Goal: Check status: Check status

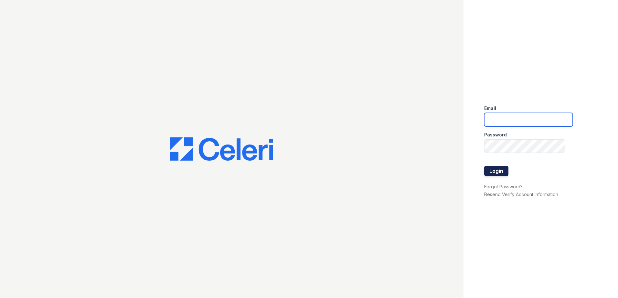
type input "ABlackstar@Trinity-PM.com"
click at [507, 171] on button "Login" at bounding box center [496, 171] width 24 height 10
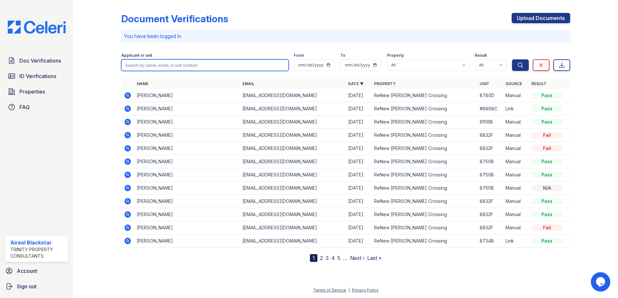
drag, startPoint x: 200, startPoint y: 60, endPoint x: 199, endPoint y: 63, distance: 3.3
click at [199, 63] on input "search" at bounding box center [204, 65] width 167 height 12
drag, startPoint x: 193, startPoint y: 66, endPoint x: 129, endPoint y: 68, distance: 63.7
click at [129, 68] on input "search" at bounding box center [204, 65] width 167 height 12
paste input "Bragon"
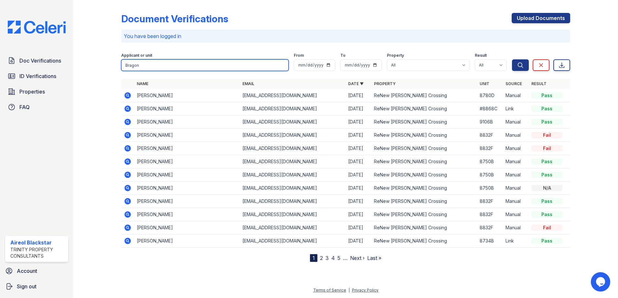
type input "Bragon"
click at [512, 59] on button "Search" at bounding box center [520, 65] width 17 height 12
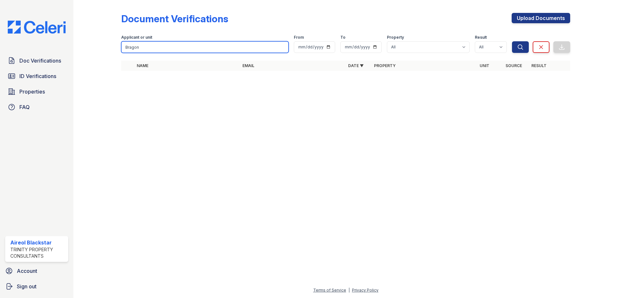
drag, startPoint x: 161, startPoint y: 45, endPoint x: 86, endPoint y: 42, distance: 75.3
click at [90, 43] on div "Document Verifications Upload Documents Filter Applicant or unit Bragon From To…" at bounding box center [346, 44] width 524 height 88
paste input "Zhiying"
type input "Zhiying"
click at [512, 41] on button "Search" at bounding box center [520, 47] width 17 height 12
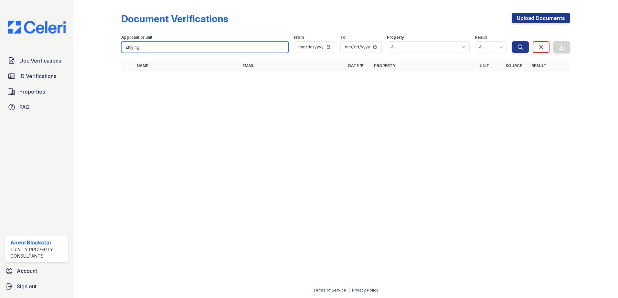
click at [512, 41] on button "Search" at bounding box center [520, 47] width 17 height 12
drag, startPoint x: 159, startPoint y: 45, endPoint x: 84, endPoint y: 53, distance: 75.4
click at [73, 55] on div "Doc Verifications ID Verifications Properties FAQ Aireol Blackstar Trinity Prop…" at bounding box center [309, 149] width 618 height 298
drag, startPoint x: 132, startPoint y: 46, endPoint x: 189, endPoint y: 146, distance: 114.8
click at [194, 178] on div at bounding box center [346, 187] width 524 height 199
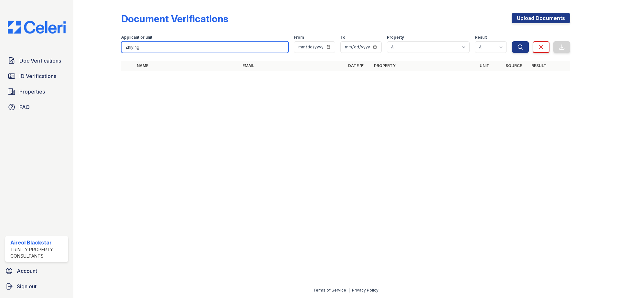
drag, startPoint x: 147, startPoint y: 48, endPoint x: 102, endPoint y: 54, distance: 44.6
click at [102, 54] on div "Document Verifications Upload Documents Filter Applicant or unit Zhiying From T…" at bounding box center [346, 44] width 524 height 88
paste input "Anyanegbu"
type input "Anyanegbu"
click at [512, 41] on button "Search" at bounding box center [520, 47] width 17 height 12
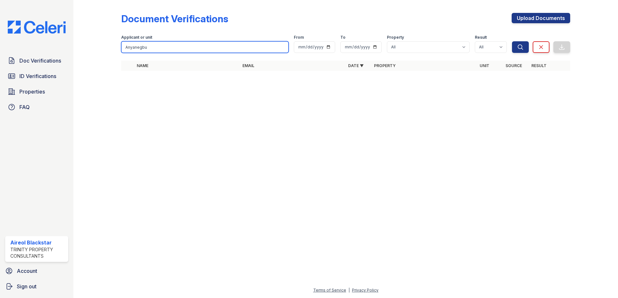
click at [195, 46] on input "Anyanegbu" at bounding box center [204, 47] width 167 height 12
click at [512, 41] on button "Search" at bounding box center [520, 47] width 17 height 12
drag, startPoint x: 154, startPoint y: 51, endPoint x: 100, endPoint y: 53, distance: 53.7
click at [100, 53] on div "Document Verifications Upload Documents Filter Applicant or unit Anyanegbu From…" at bounding box center [346, 44] width 524 height 88
paste input "Fidelis"
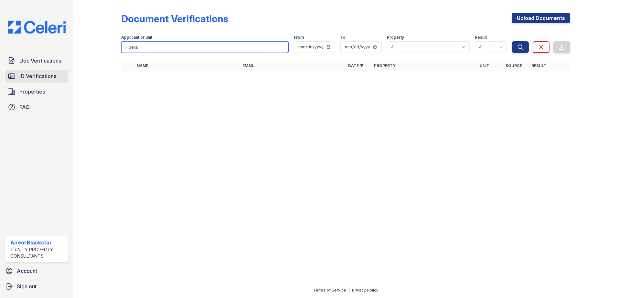
type input "Fidelis"
click at [512, 41] on button "Search" at bounding box center [520, 47] width 17 height 12
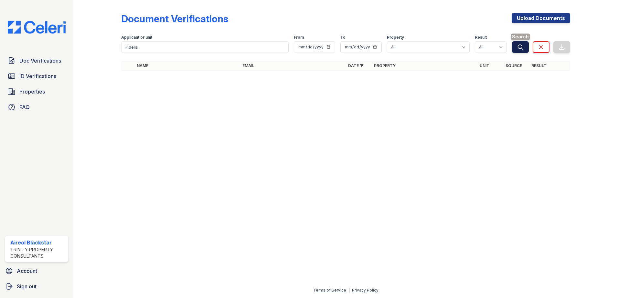
click at [521, 49] on icon "submit" at bounding box center [520, 47] width 5 height 5
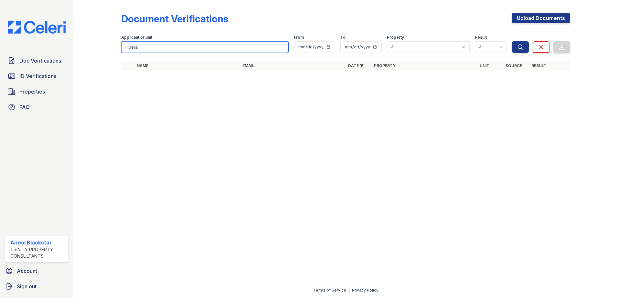
drag, startPoint x: 120, startPoint y: 46, endPoint x: 109, endPoint y: 46, distance: 11.6
click at [107, 46] on div "Document Verifications Upload Documents Filter Applicant or unit Fidelis From T…" at bounding box center [346, 44] width 524 height 88
paste input "Avtar"
type input "Avtar"
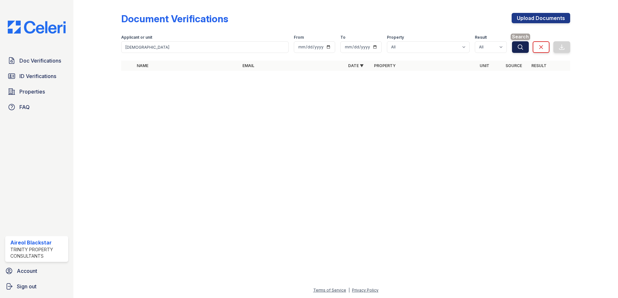
click at [521, 50] on icon "submit" at bounding box center [520, 47] width 6 height 6
click at [519, 47] on icon "submit" at bounding box center [520, 47] width 6 height 6
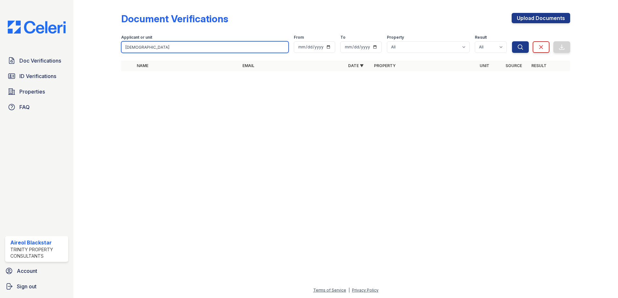
drag, startPoint x: 163, startPoint y: 49, endPoint x: 109, endPoint y: 48, distance: 54.3
click at [109, 48] on div "Document Verifications Upload Documents Filter Applicant or unit Avtar From To …" at bounding box center [346, 44] width 524 height 88
paste input "Madeline"
type input "Madeline"
click at [512, 41] on button "Search" at bounding box center [520, 47] width 17 height 12
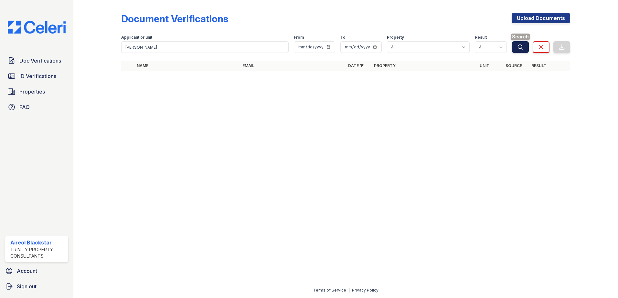
click at [522, 47] on icon "submit" at bounding box center [520, 47] width 6 height 6
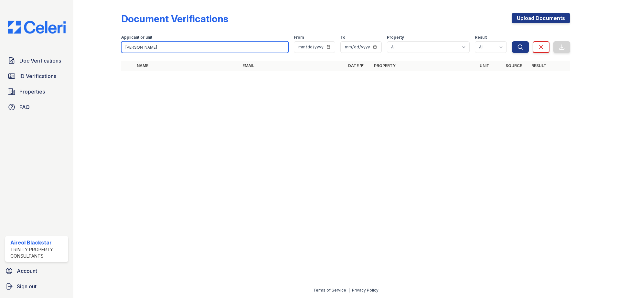
drag, startPoint x: 156, startPoint y: 48, endPoint x: 83, endPoint y: 49, distance: 73.0
click at [67, 56] on div "Doc Verifications ID Verifications Properties FAQ Aireol Blackstar Trinity Prop…" at bounding box center [309, 149] width 618 height 298
paste input "Denecia"
type input "Denecia"
click at [512, 41] on button "Search" at bounding box center [520, 47] width 17 height 12
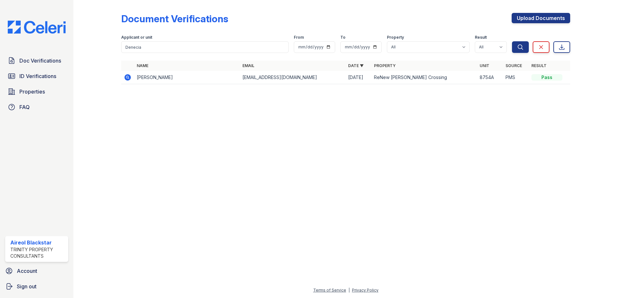
click at [549, 75] on div "Pass" at bounding box center [546, 77] width 31 height 6
click at [129, 77] on icon at bounding box center [127, 77] width 6 height 6
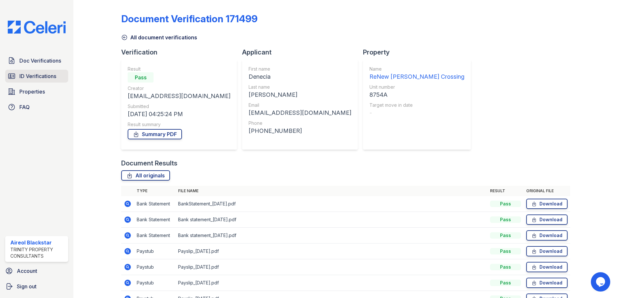
click at [28, 79] on span "ID Verifications" at bounding box center [37, 76] width 37 height 8
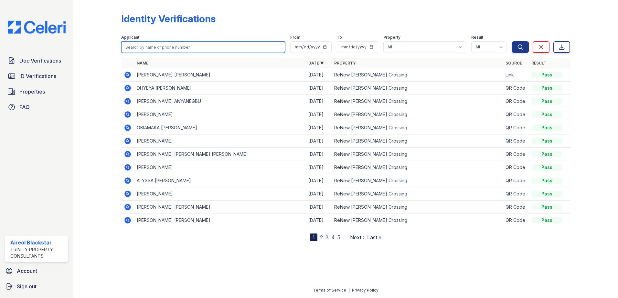
paste input "Denecia"
type input "Denecia"
click at [512, 41] on button "Search" at bounding box center [520, 47] width 17 height 12
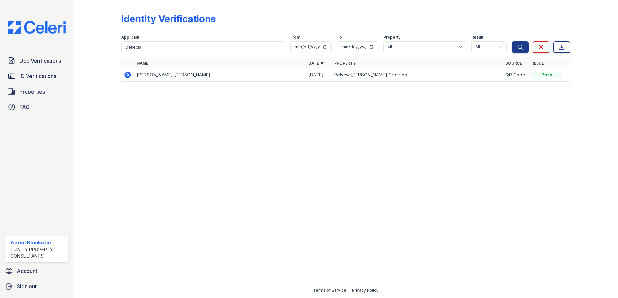
click at [127, 75] on icon at bounding box center [127, 75] width 2 height 2
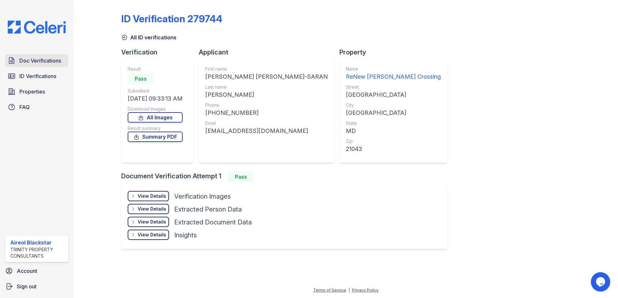
click at [47, 58] on span "Doc Verifications" at bounding box center [40, 61] width 42 height 8
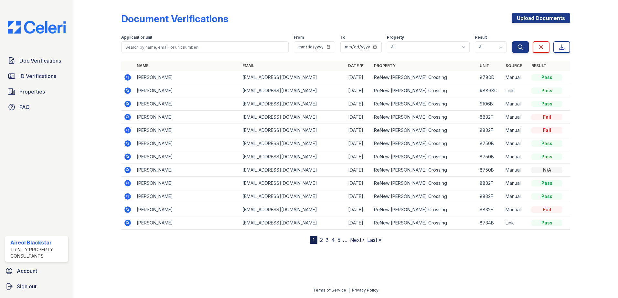
drag, startPoint x: 168, startPoint y: 40, endPoint x: 163, endPoint y: 47, distance: 8.1
click at [168, 40] on div "Applicant or unit" at bounding box center [204, 38] width 167 height 6
click at [130, 47] on input "search" at bounding box center [204, 47] width 167 height 12
paste input "Jitendra"
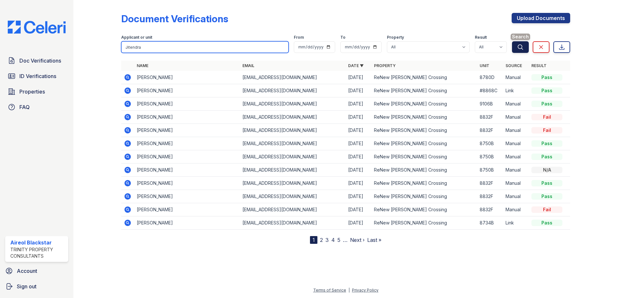
type input "Jitendra"
click at [514, 45] on button "Search" at bounding box center [520, 47] width 17 height 12
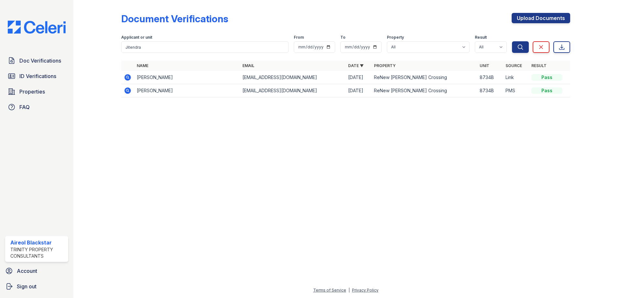
click at [127, 74] on icon at bounding box center [128, 78] width 8 height 8
click at [129, 90] on icon at bounding box center [127, 91] width 6 height 6
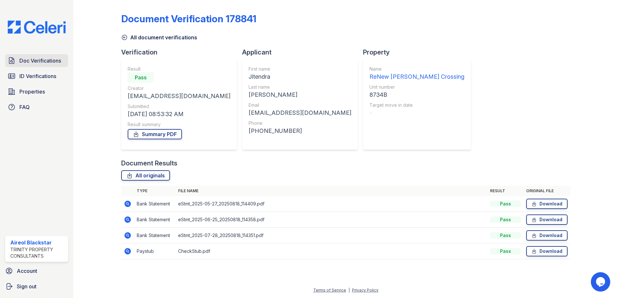
click at [43, 66] on link "Doc Verifications" at bounding box center [36, 60] width 63 height 13
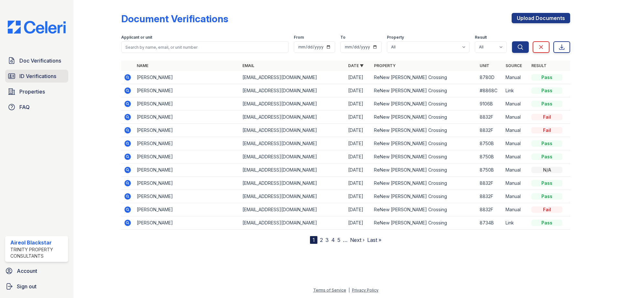
drag, startPoint x: 39, startPoint y: 80, endPoint x: 45, endPoint y: 79, distance: 5.8
click at [39, 80] on span "ID Verifications" at bounding box center [37, 76] width 37 height 8
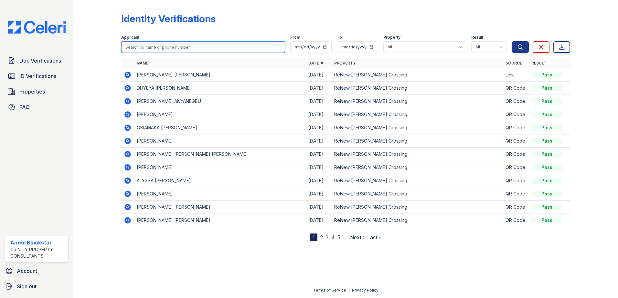
paste input "Jitendra"
type input "Jitendra"
click at [512, 41] on button "Search" at bounding box center [520, 47] width 17 height 12
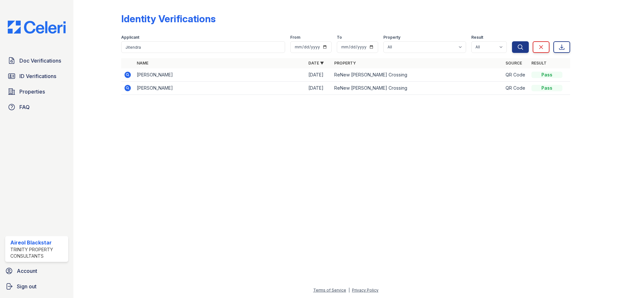
click at [129, 76] on icon at bounding box center [128, 75] width 8 height 8
click at [127, 89] on icon at bounding box center [127, 88] width 6 height 6
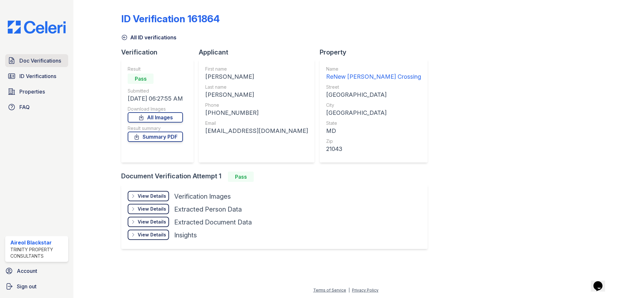
click at [36, 63] on span "Doc Verifications" at bounding box center [40, 61] width 42 height 8
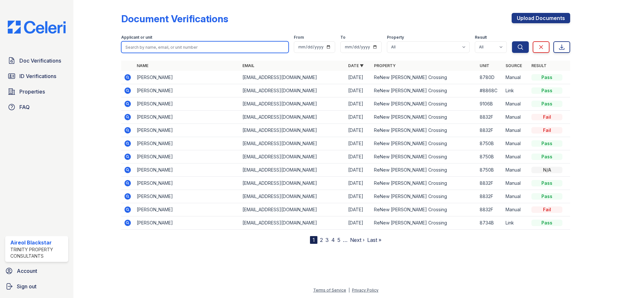
click at [144, 44] on input "search" at bounding box center [204, 47] width 167 height 12
paste input "[PERSON_NAME]"
type input "[PERSON_NAME]"
click at [512, 41] on button "Search" at bounding box center [520, 47] width 17 height 12
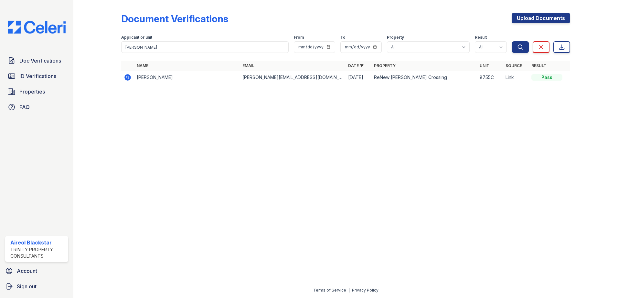
drag, startPoint x: 127, startPoint y: 77, endPoint x: 154, endPoint y: 85, distance: 28.4
click at [128, 77] on icon at bounding box center [127, 77] width 2 height 2
click at [42, 79] on span "ID Verifications" at bounding box center [37, 76] width 37 height 8
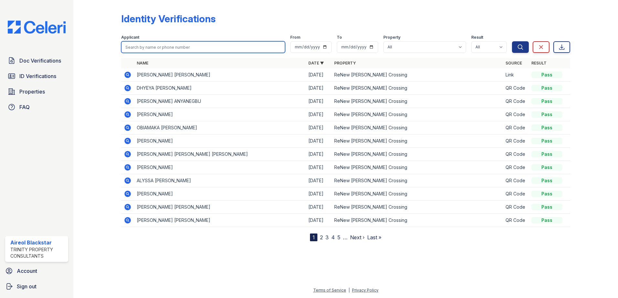
click at [138, 44] on input "search" at bounding box center [203, 47] width 164 height 12
paste input "[PERSON_NAME]"
type input "[PERSON_NAME]"
click at [512, 41] on button "Search" at bounding box center [520, 47] width 17 height 12
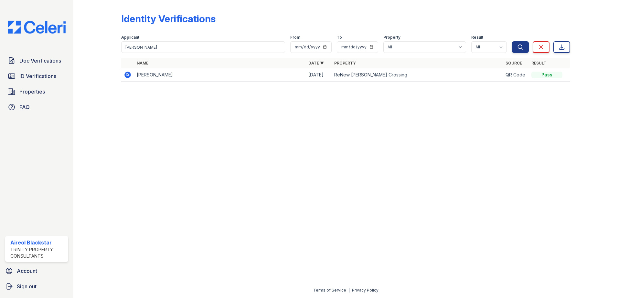
click at [126, 78] on icon at bounding box center [127, 75] width 6 height 6
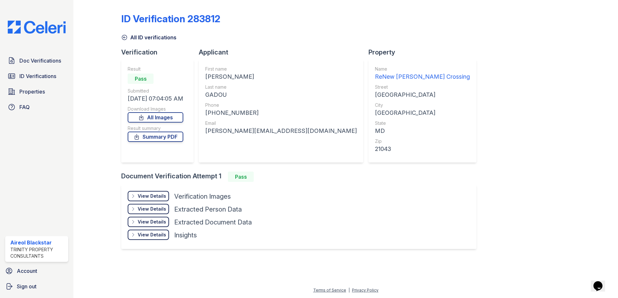
click at [33, 27] on img at bounding box center [37, 27] width 68 height 13
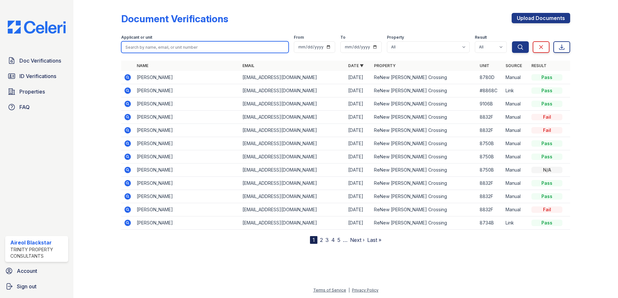
click at [149, 50] on input "search" at bounding box center [204, 47] width 167 height 12
paste input "[PERSON_NAME]"
type input "[PERSON_NAME]"
click at [512, 41] on button "Search" at bounding box center [520, 47] width 17 height 12
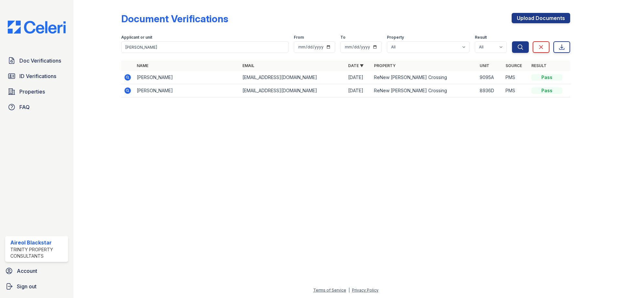
click at [130, 78] on icon at bounding box center [127, 77] width 6 height 6
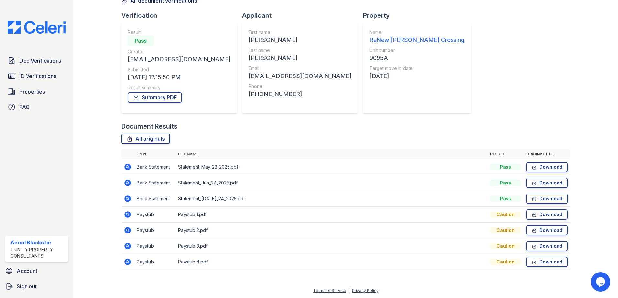
scroll to position [37, 0]
click at [501, 216] on div "Caution" at bounding box center [505, 214] width 31 height 6
click at [131, 213] on icon at bounding box center [128, 215] width 8 height 8
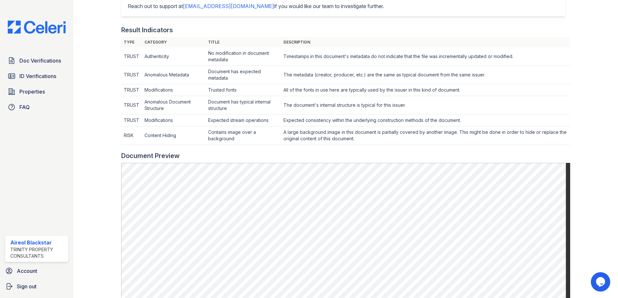
scroll to position [161, 0]
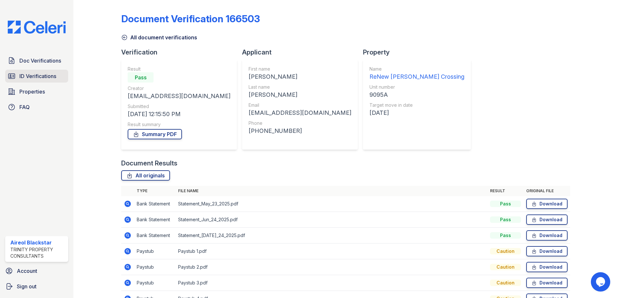
drag, startPoint x: 37, startPoint y: 78, endPoint x: 41, endPoint y: 78, distance: 4.2
click at [37, 78] on span "ID Verifications" at bounding box center [37, 76] width 37 height 8
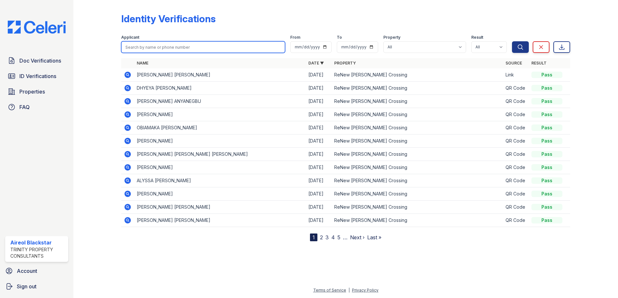
paste input "[PERSON_NAME]"
type input "[PERSON_NAME]"
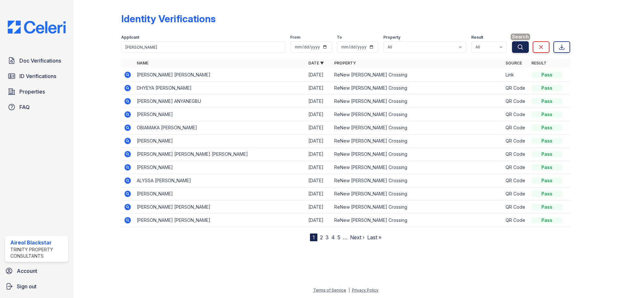
click at [521, 47] on icon "submit" at bounding box center [520, 47] width 6 height 6
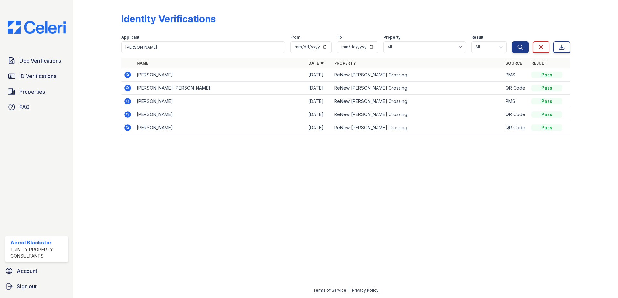
click at [127, 75] on icon at bounding box center [128, 75] width 8 height 8
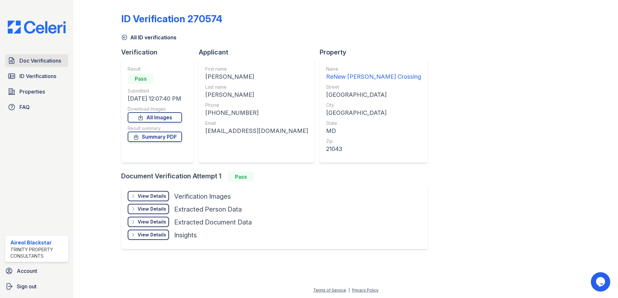
drag, startPoint x: 39, startPoint y: 61, endPoint x: 67, endPoint y: 60, distance: 27.5
click at [39, 61] on span "Doc Verifications" at bounding box center [40, 61] width 42 height 8
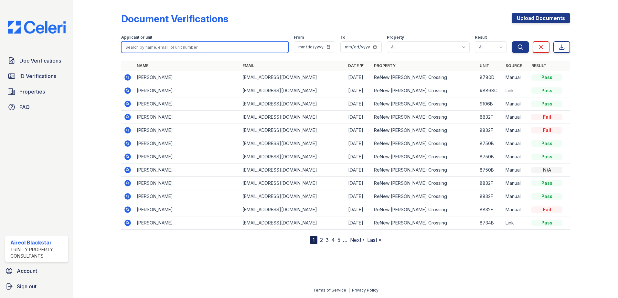
click at [156, 47] on input "search" at bounding box center [204, 47] width 167 height 12
paste input "[PERSON_NAME]"
type input "[PERSON_NAME]"
click at [512, 41] on button "Search" at bounding box center [520, 47] width 17 height 12
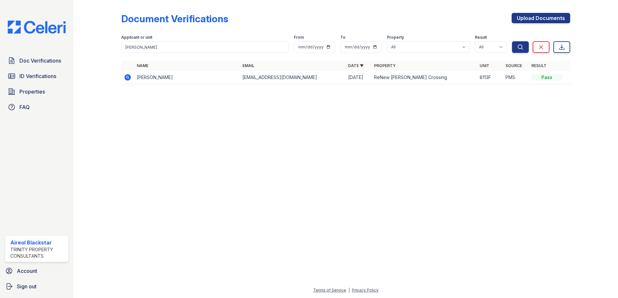
click at [128, 80] on icon at bounding box center [127, 77] width 6 height 6
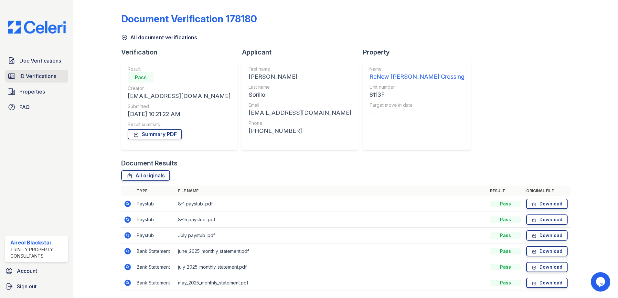
click at [24, 75] on span "ID Verifications" at bounding box center [37, 76] width 37 height 8
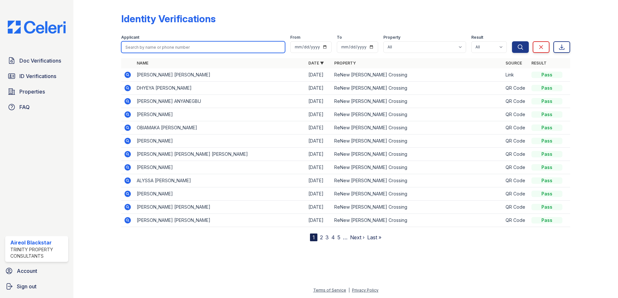
paste input "[PERSON_NAME]"
type input "[PERSON_NAME]"
click at [512, 41] on button "Search" at bounding box center [520, 47] width 17 height 12
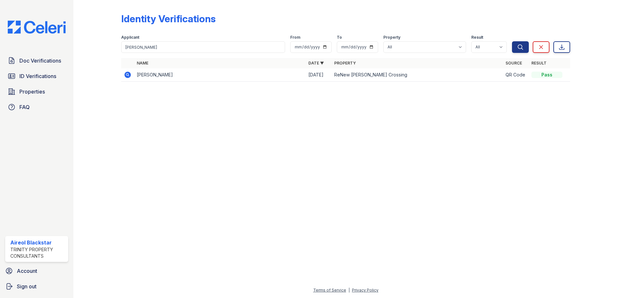
click at [128, 73] on icon at bounding box center [127, 75] width 6 height 6
